Goal: Find specific page/section: Find specific page/section

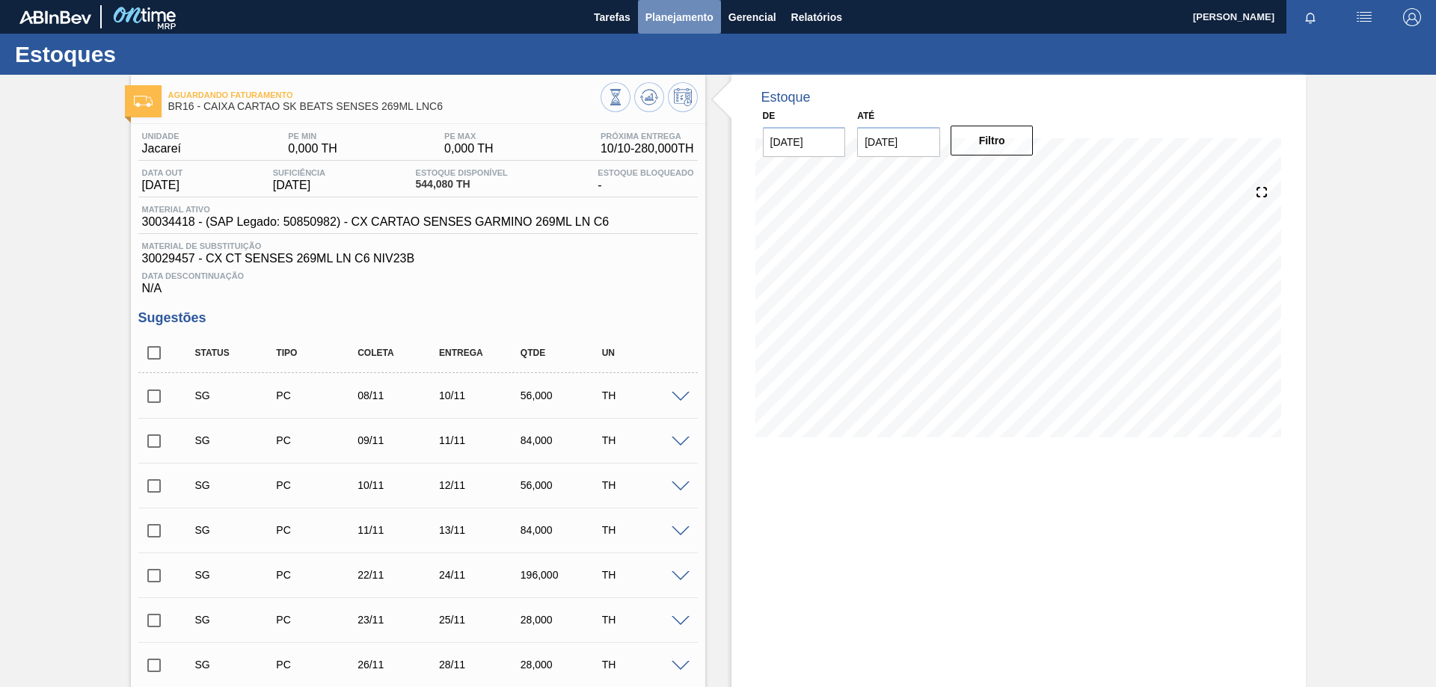
click at [659, 19] on span "Planejamento" at bounding box center [679, 17] width 68 height 18
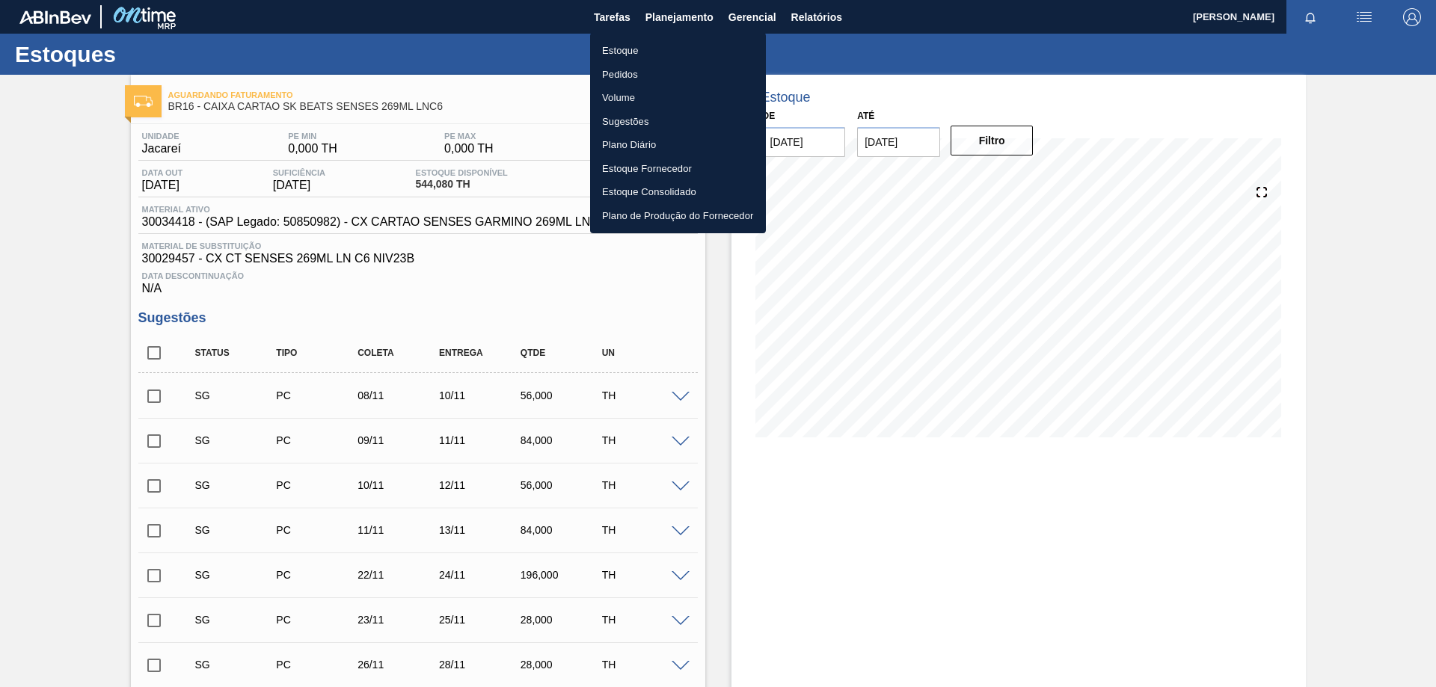
click at [627, 49] on li "Estoque" at bounding box center [678, 51] width 176 height 24
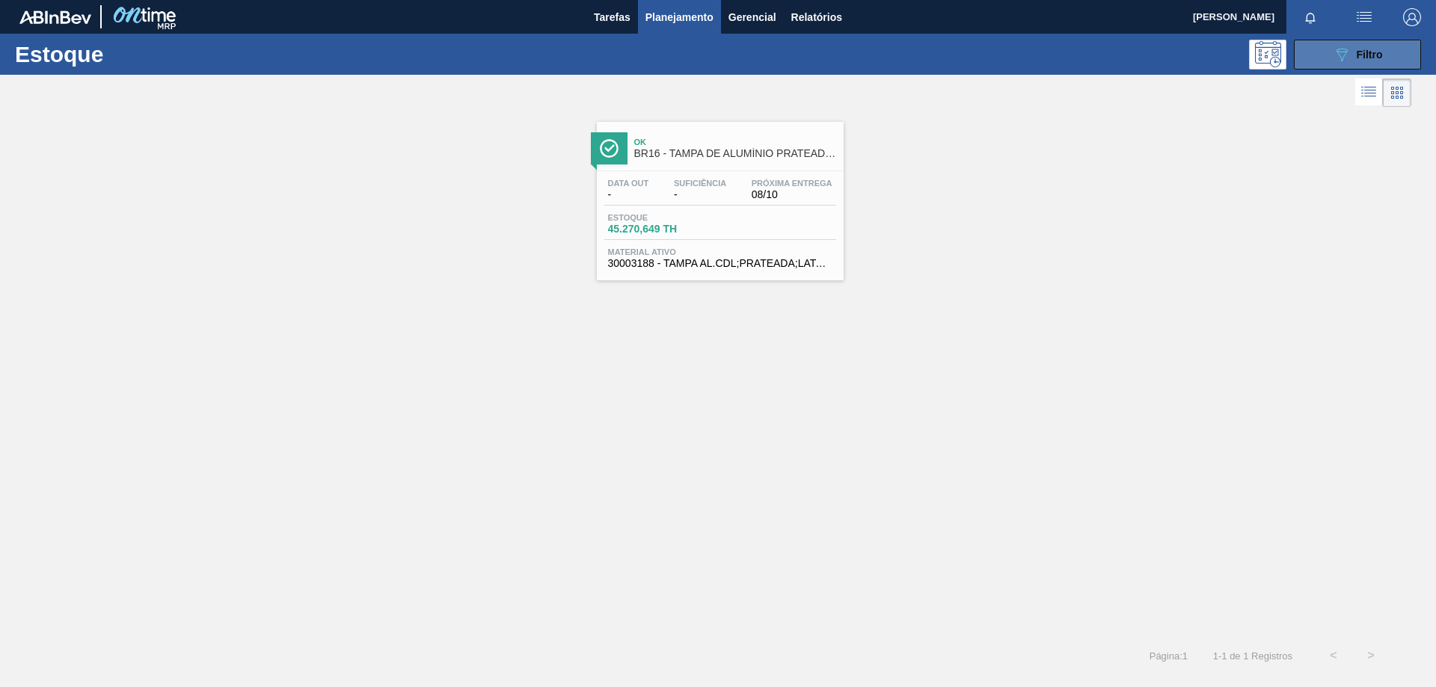
click at [1357, 57] on span "Filtro" at bounding box center [1369, 55] width 26 height 12
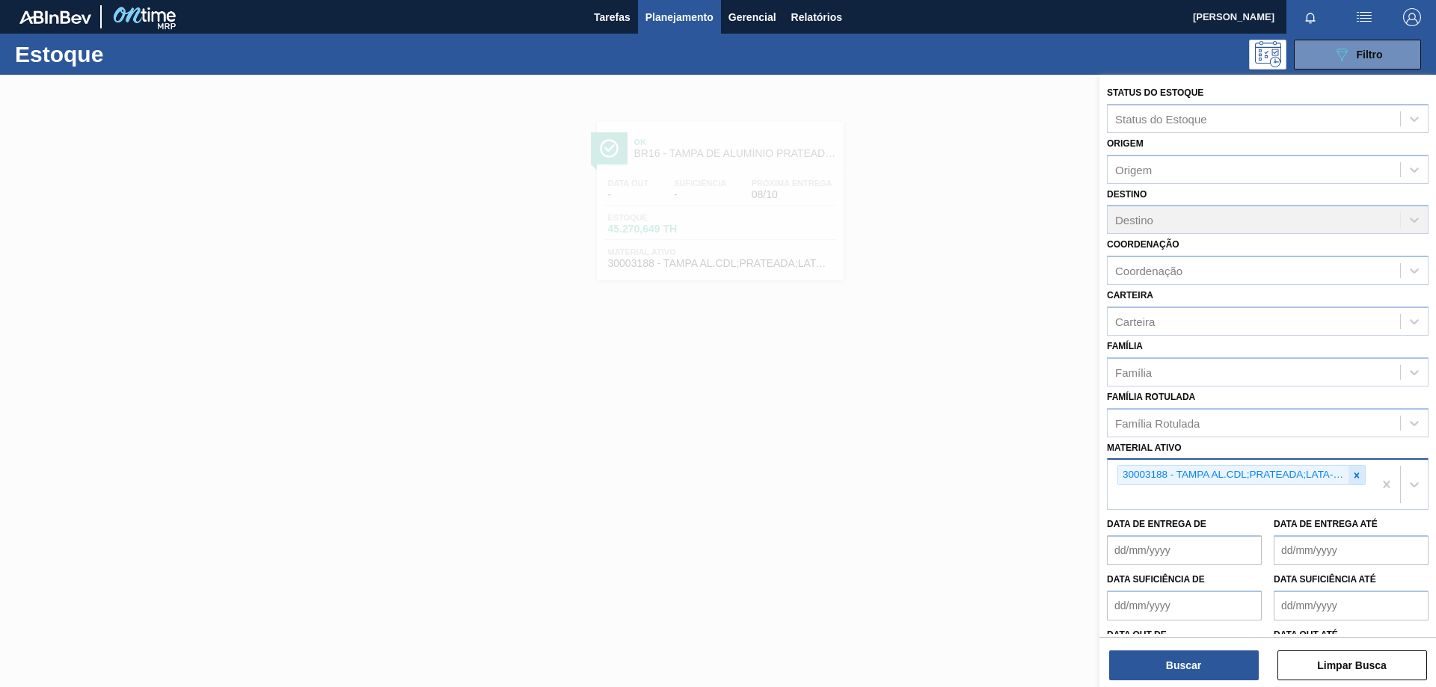
click at [1353, 476] on icon at bounding box center [1356, 475] width 10 height 10
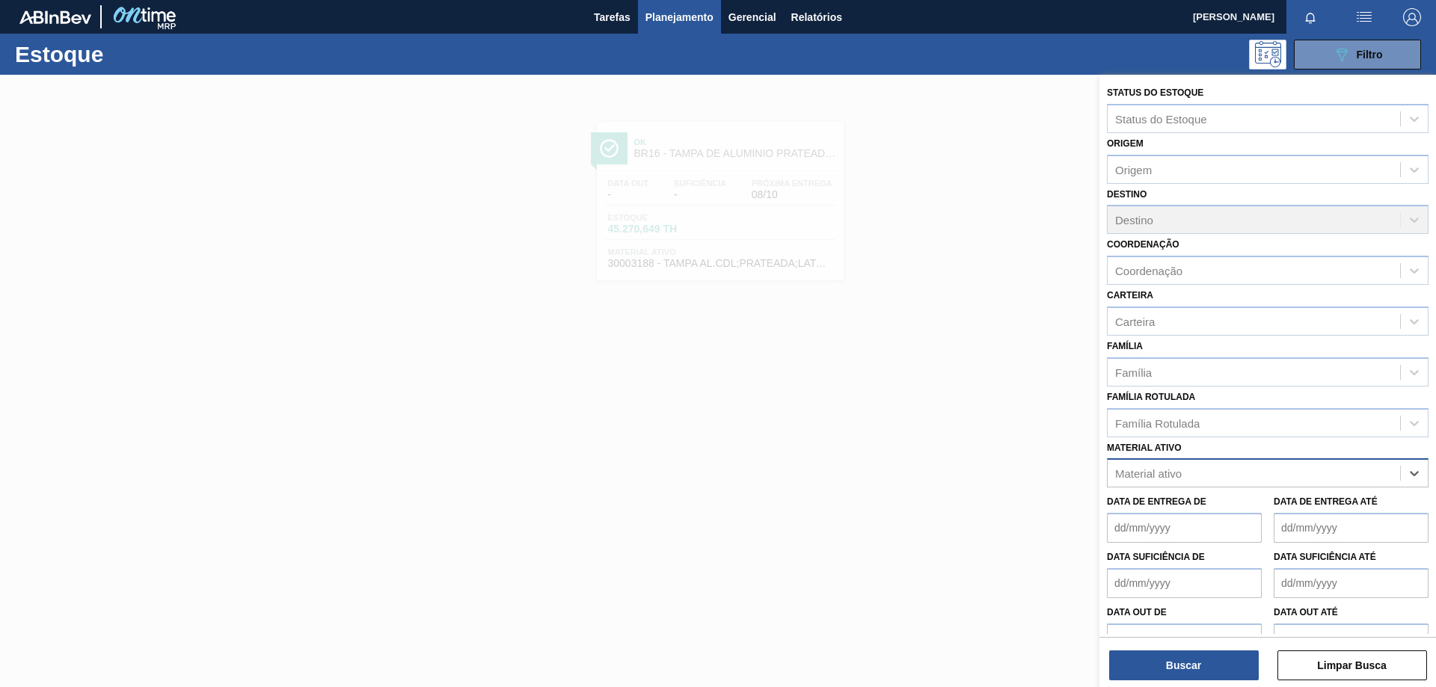
paste ativo "30031884"
type ativo "30031884"
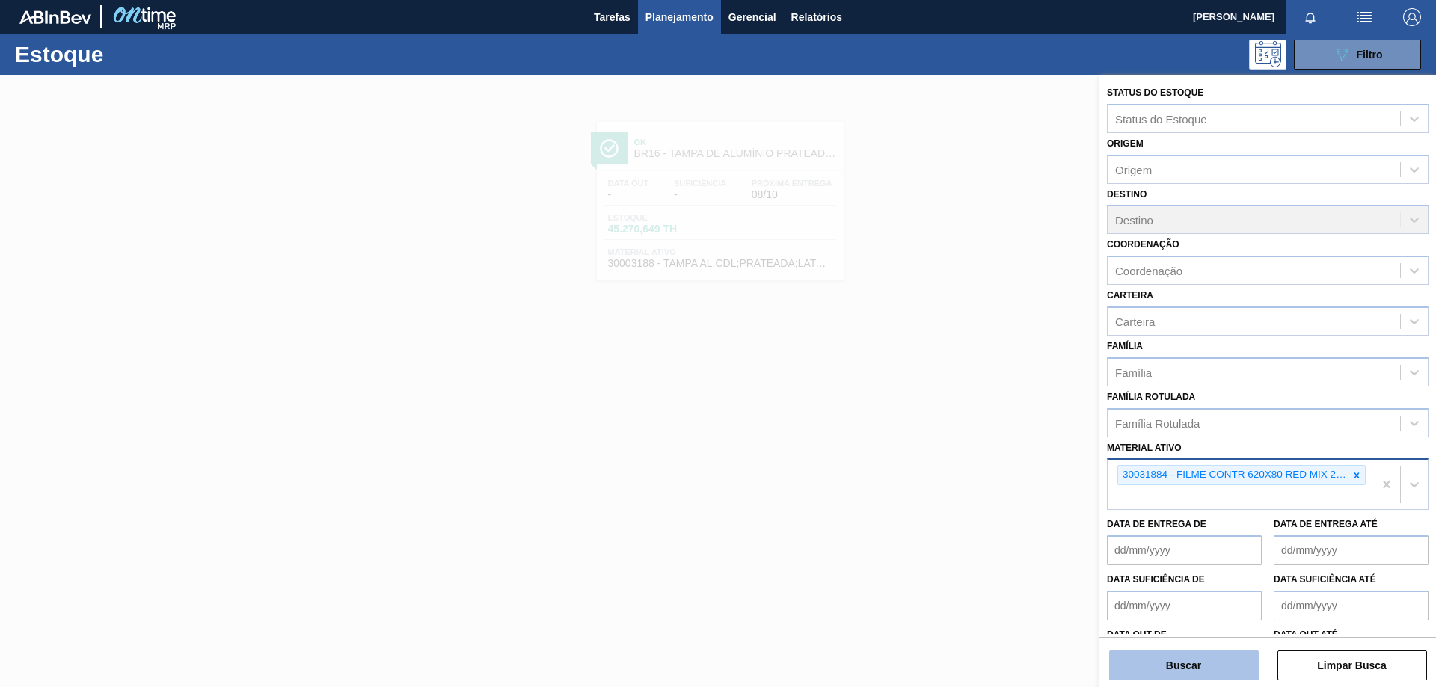
click at [1253, 659] on button "Buscar" at bounding box center [1184, 666] width 150 height 30
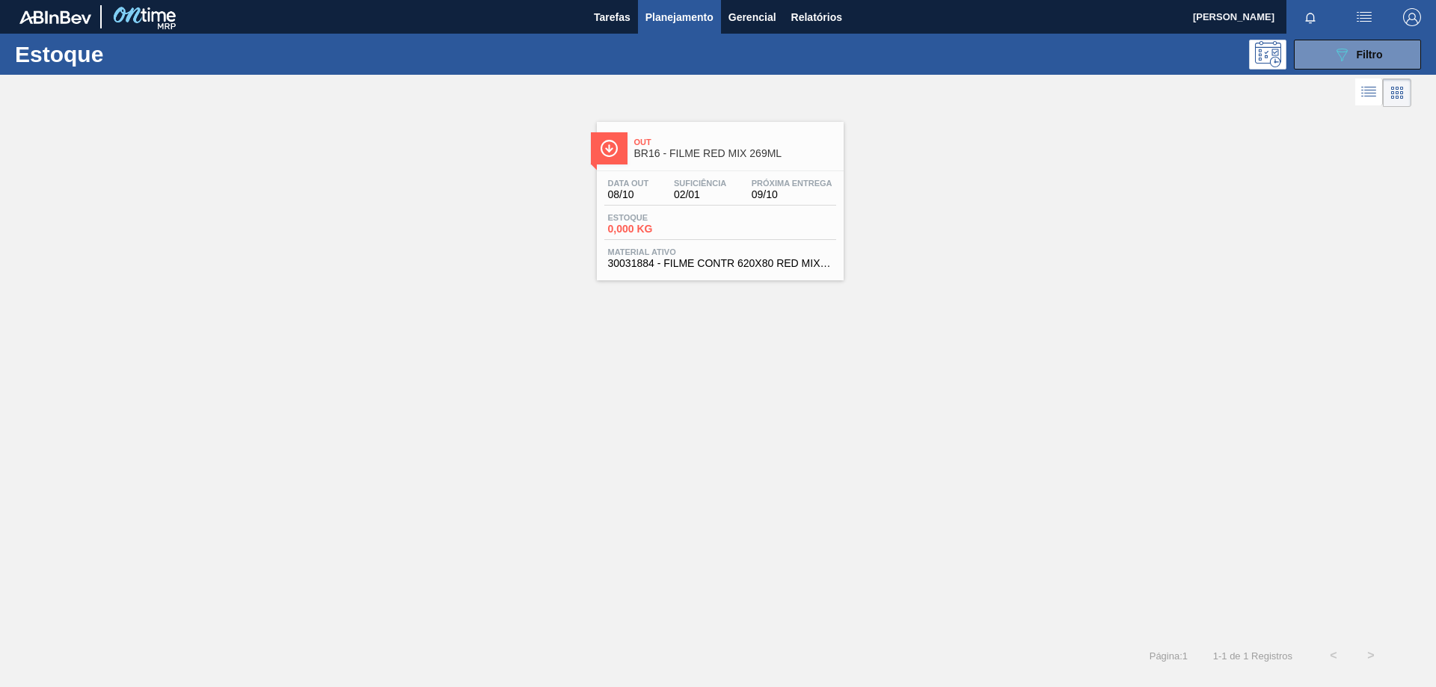
click at [778, 221] on div "Estoque 0,000 KG" at bounding box center [720, 226] width 232 height 27
